Goal: Ask a question

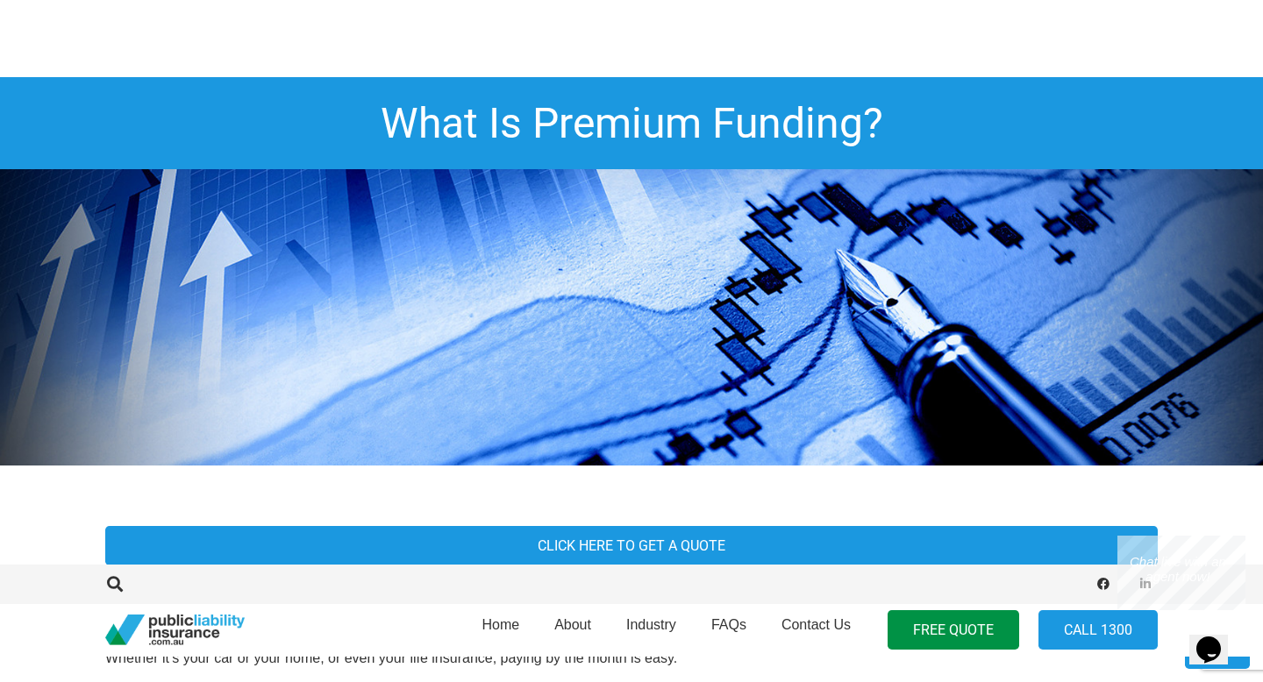
scroll to position [751, 0]
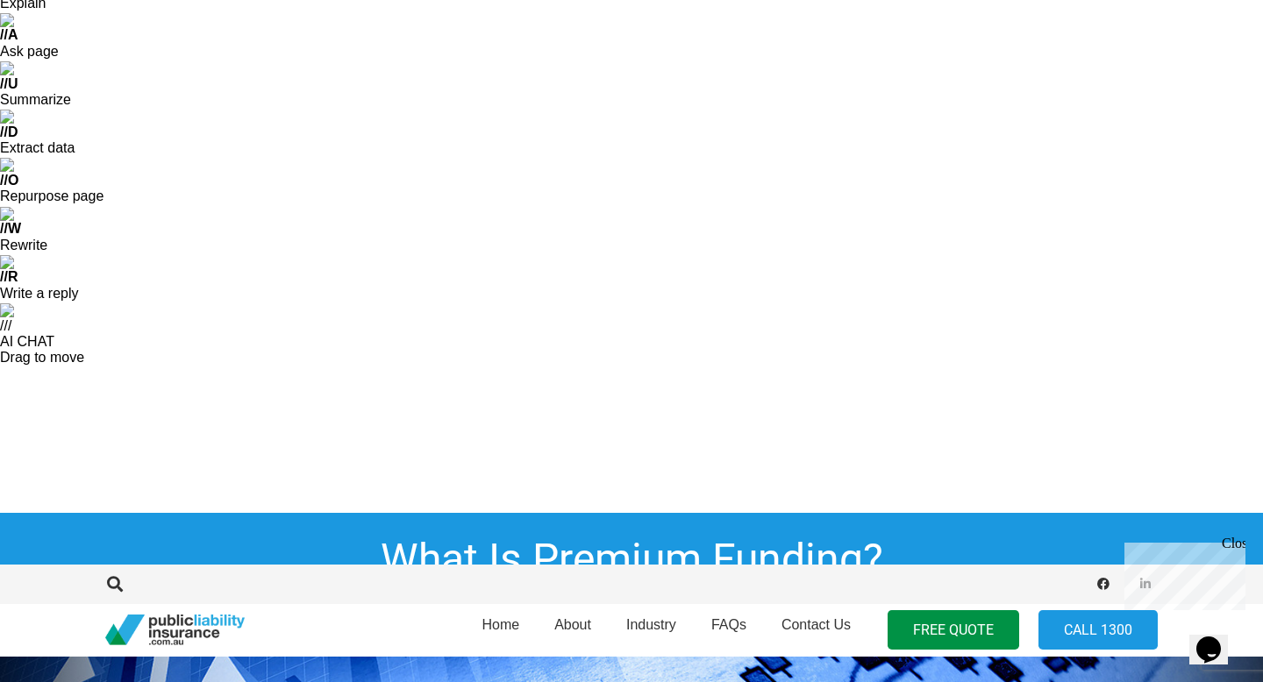
scroll to position [55, 0]
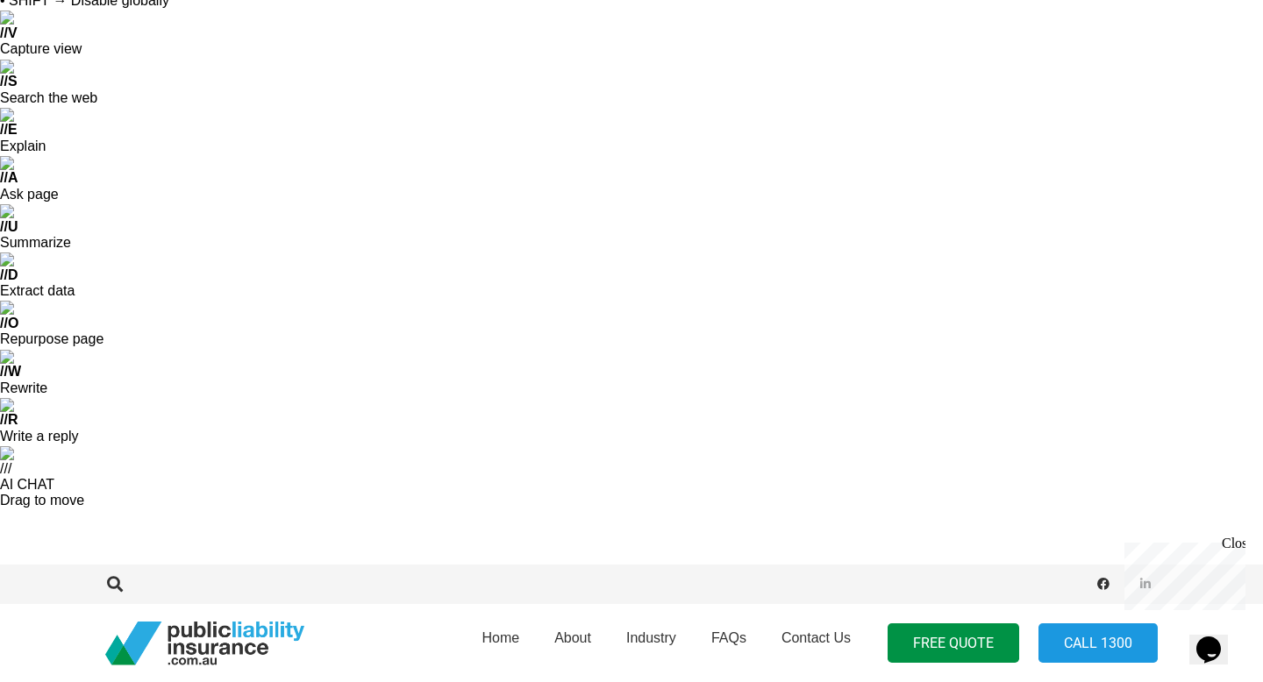
click at [1159, 631] on p "Chat live with an agent now!" at bounding box center [1181, 647] width 114 height 32
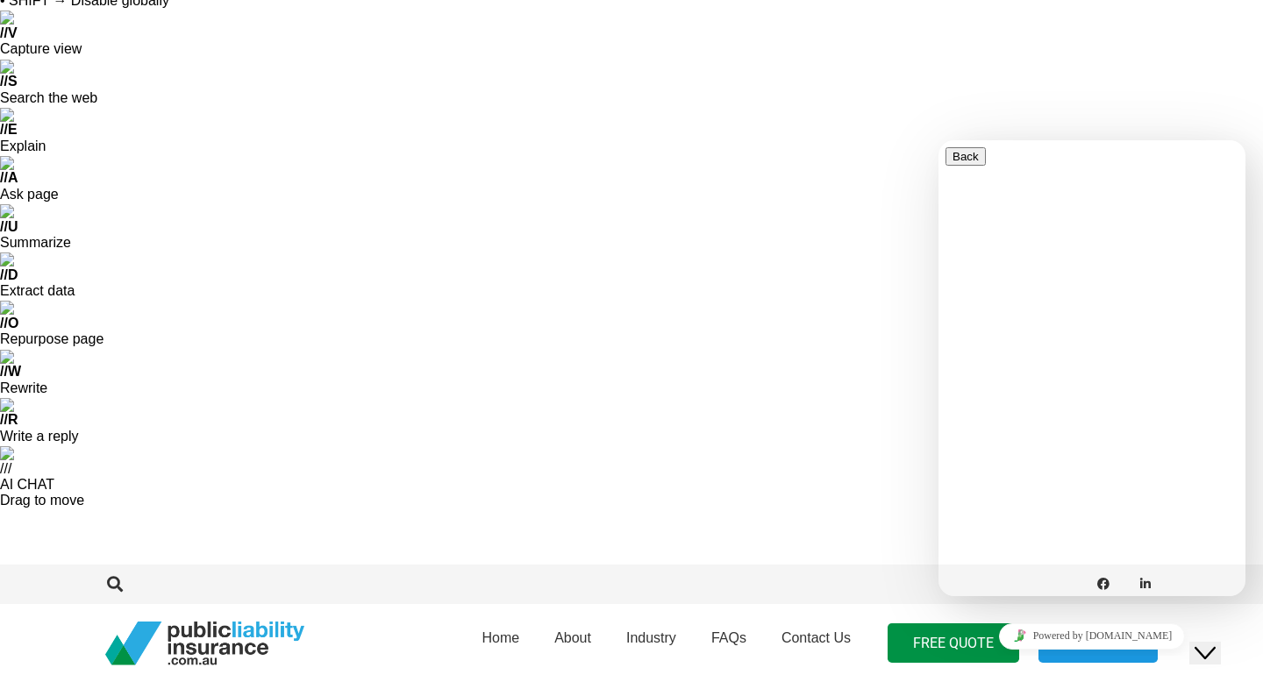
click at [1015, 659] on textarea at bounding box center [1025, 666] width 160 height 14
type textarea "I am looking for PF Insurance"
type textarea "Do u provide?"
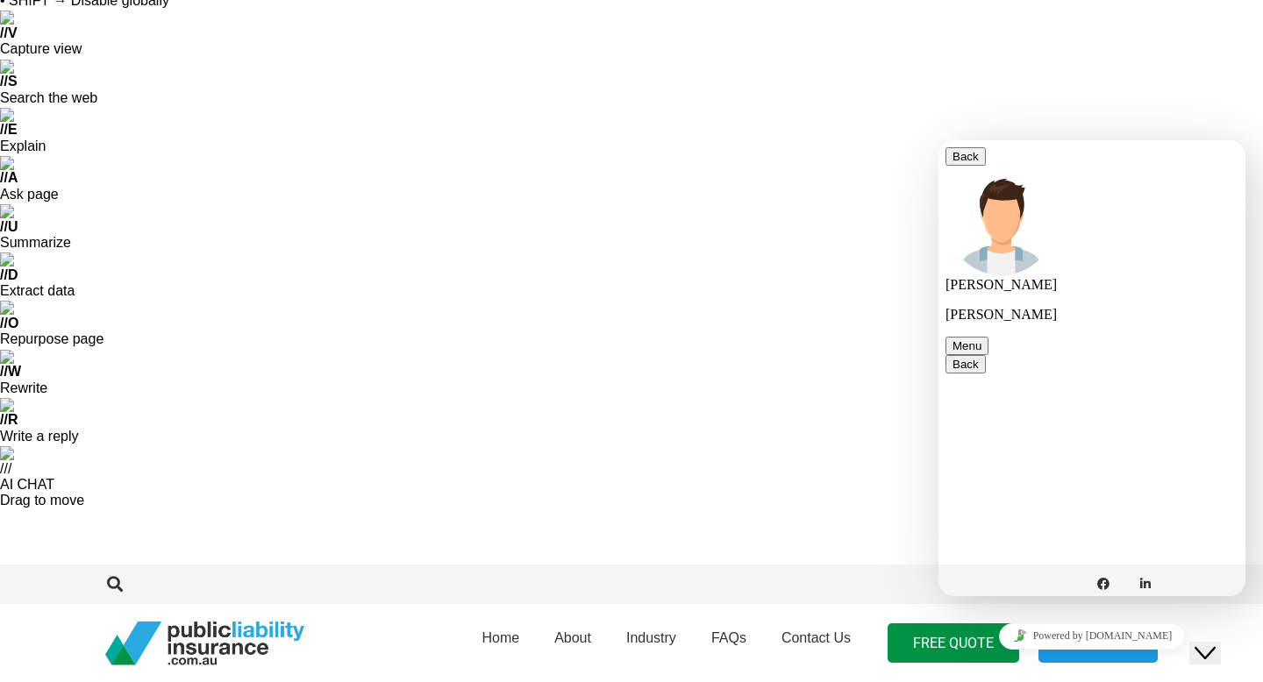
type textarea "PF Insurance?"
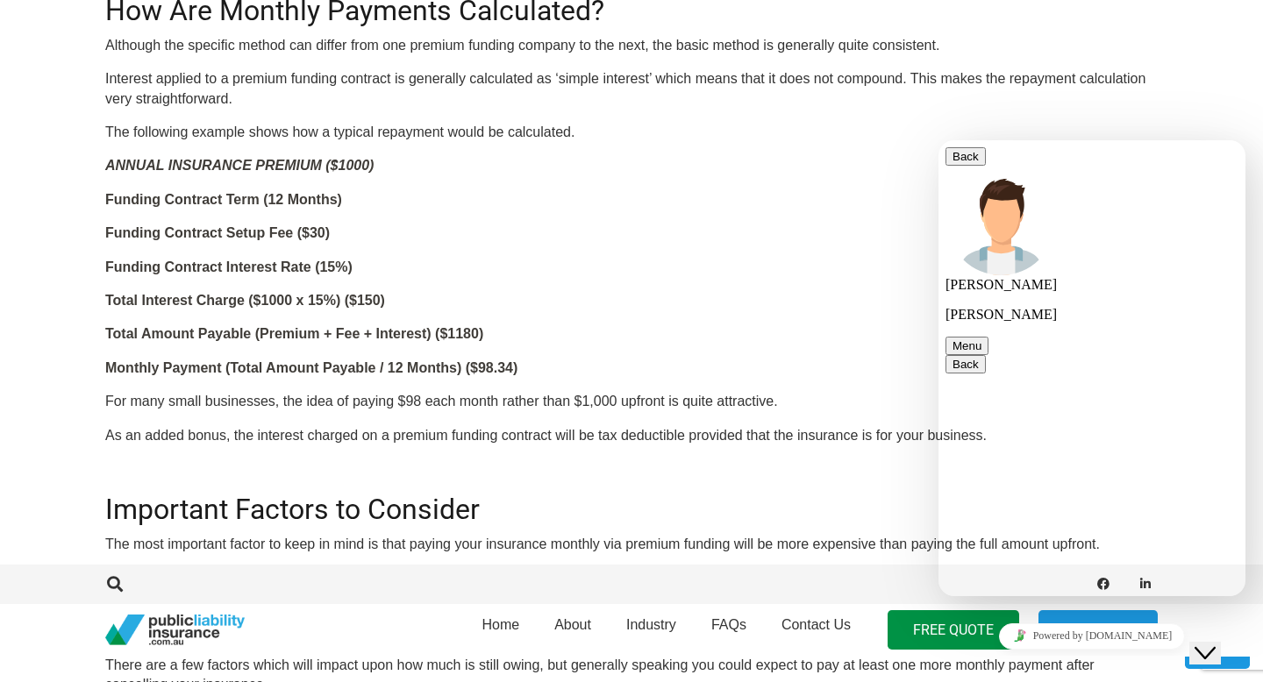
scroll to position [26, 0]
type textarea "Nope, I would like to take an insurance for the PF, do u have such insurance co…"
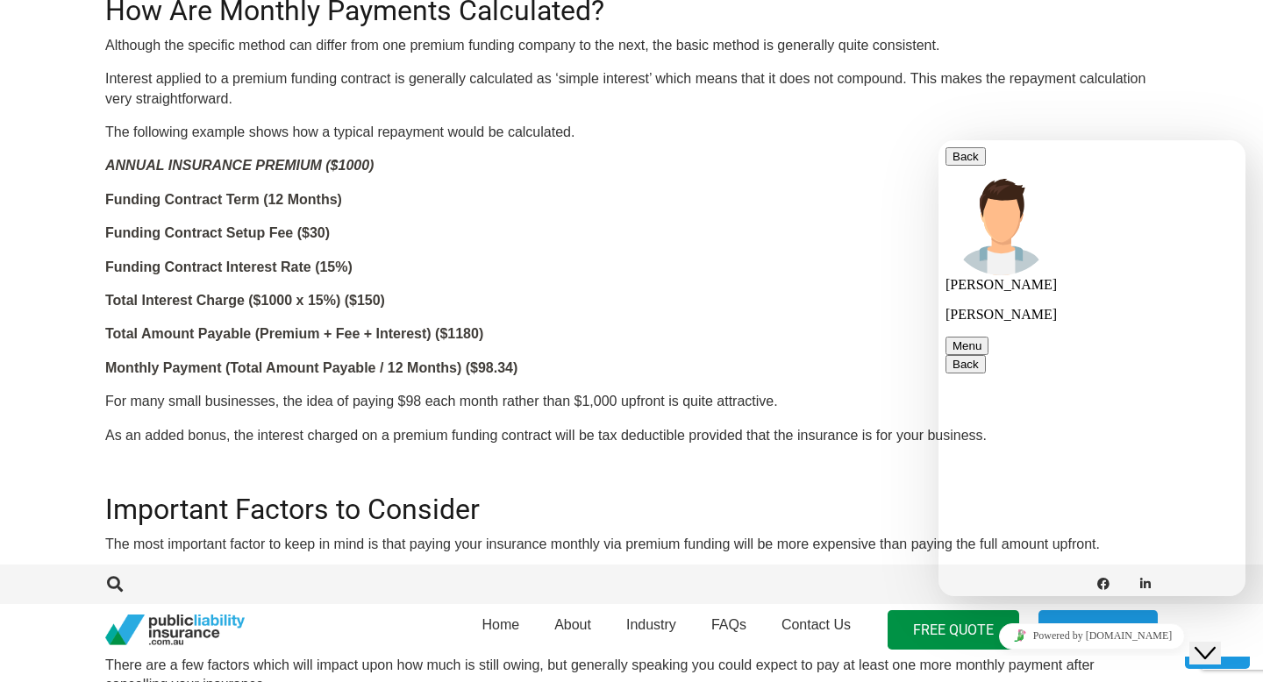
scroll to position [0, 0]
type textarea "Incase if I lose my job, I will be able to claim it based on the coverage"
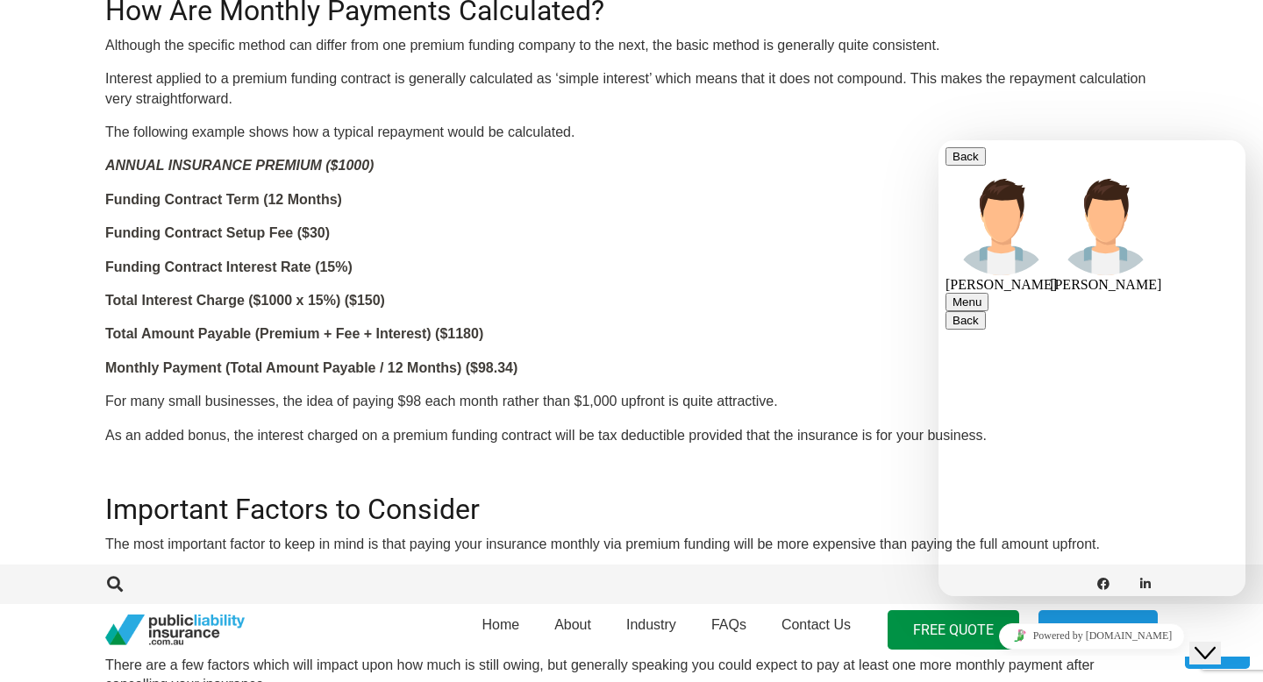
scroll to position [285, 0]
type textarea "Are u across this type of insurance?"
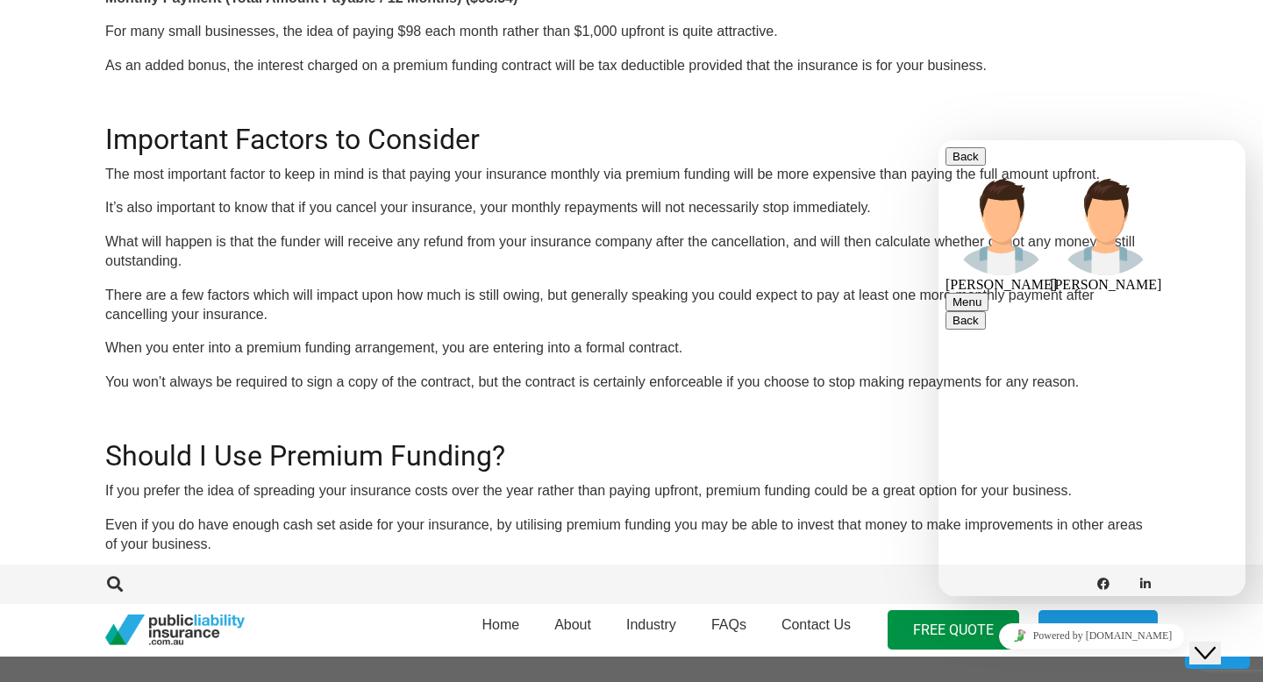
scroll to position [508, 0]
drag, startPoint x: 1059, startPoint y: 479, endPoint x: 1150, endPoint y: 524, distance: 102.0
copy span "public liability and put that under premium funding ."
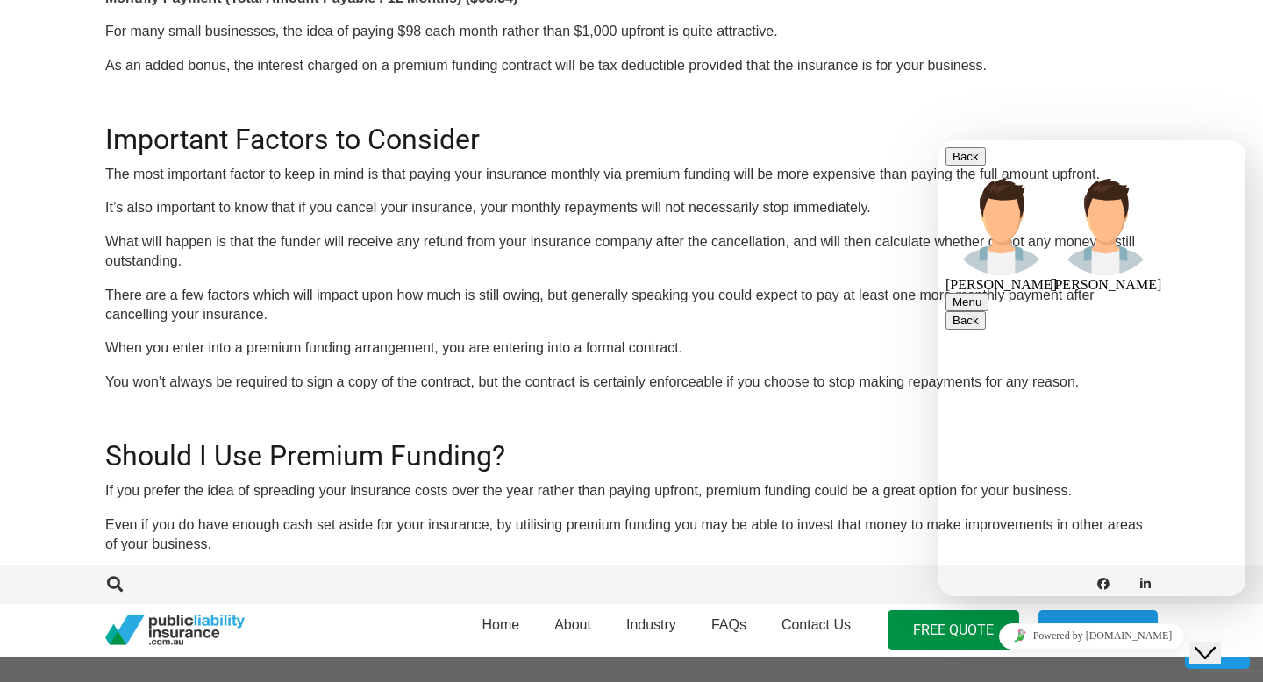
type textarea "ok"
type textarea "Yes please, can u provide more details about this?"
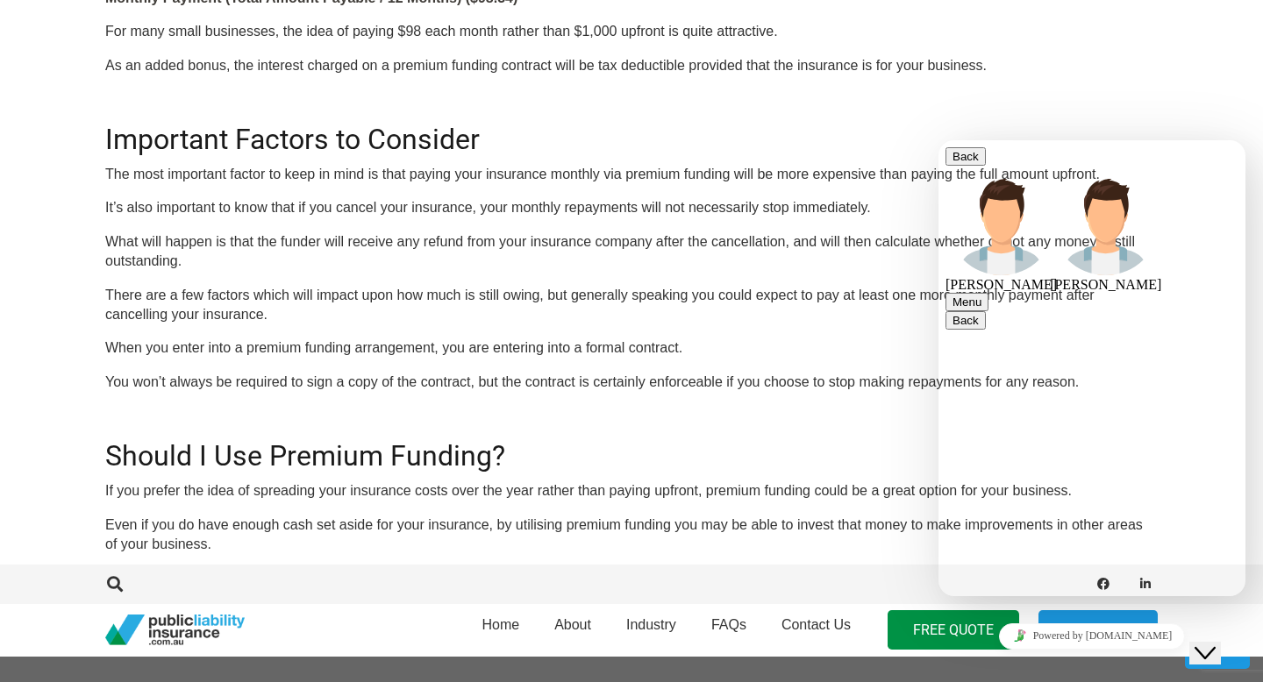
type textarea "I work in IT industry"
